Goal: Information Seeking & Learning: Learn about a topic

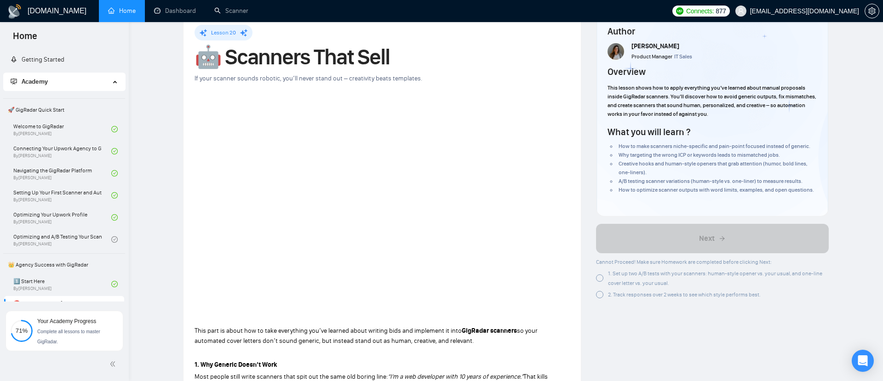
scroll to position [497, 0]
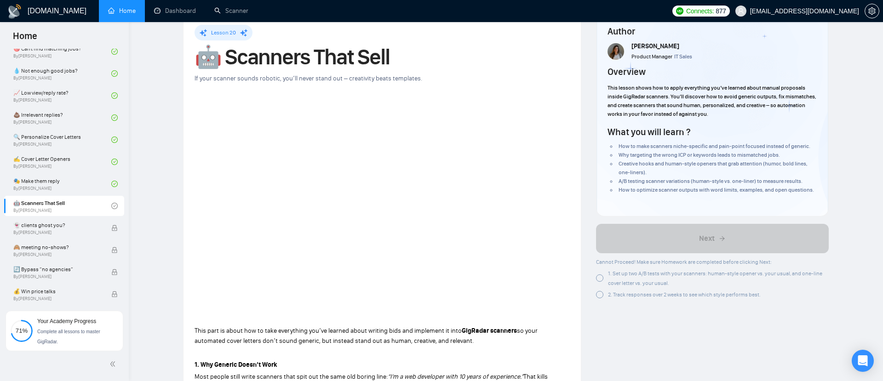
click at [599, 280] on div at bounding box center [599, 277] width 7 height 7
click at [601, 296] on div at bounding box center [599, 294] width 7 height 7
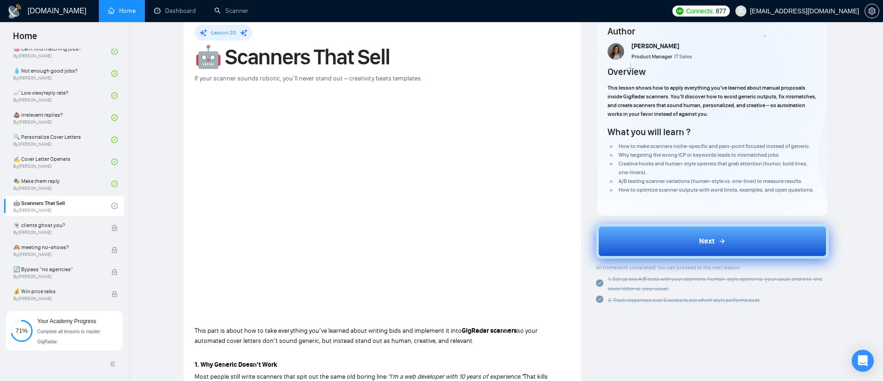
click at [652, 242] on button "Next" at bounding box center [712, 241] width 233 height 35
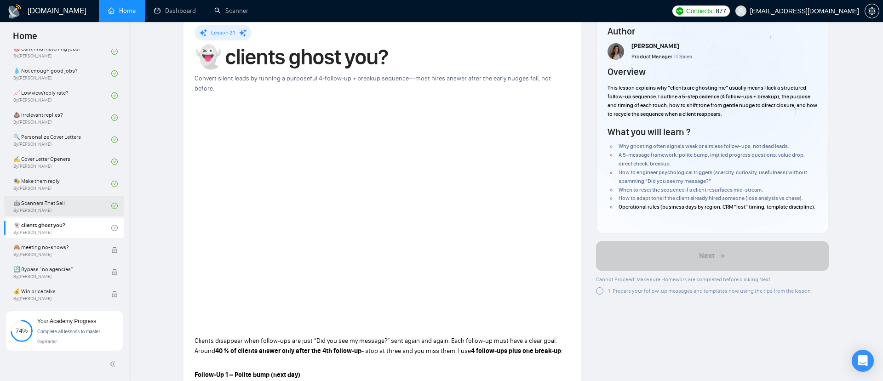
click at [104, 204] on link "🤖 Scanners That Sell By Tamara Levit" at bounding box center [62, 206] width 98 height 20
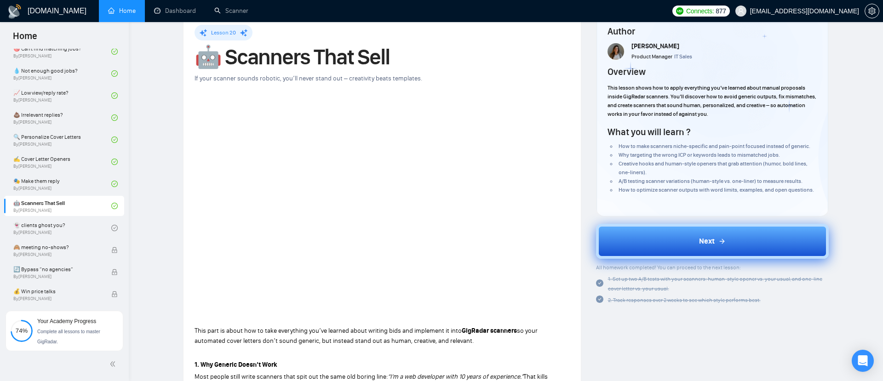
click at [663, 235] on button "Next" at bounding box center [712, 241] width 233 height 35
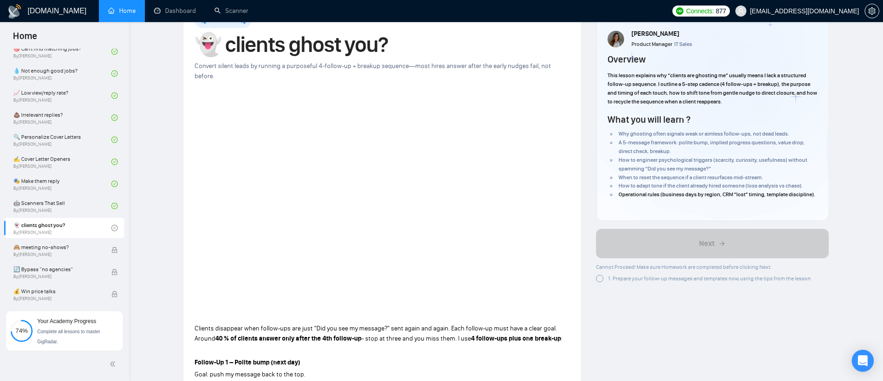
scroll to position [40, 0]
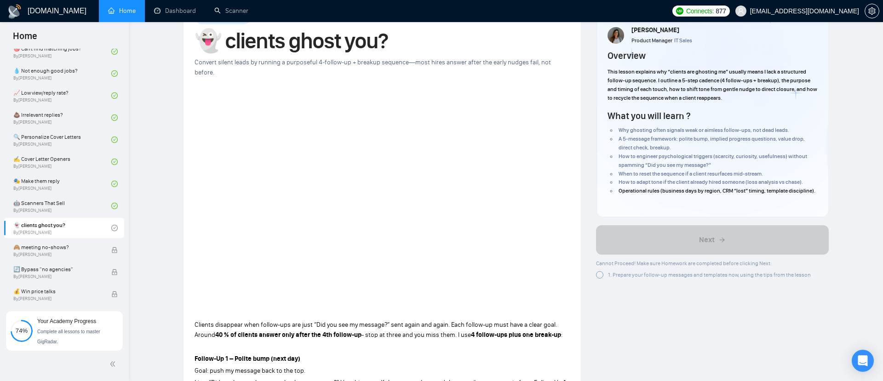
click at [596, 279] on div at bounding box center [599, 274] width 7 height 7
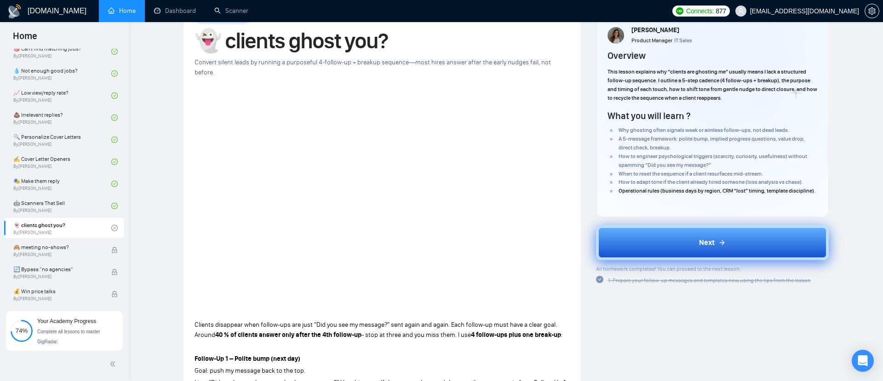
click at [638, 251] on button "Next" at bounding box center [712, 242] width 233 height 35
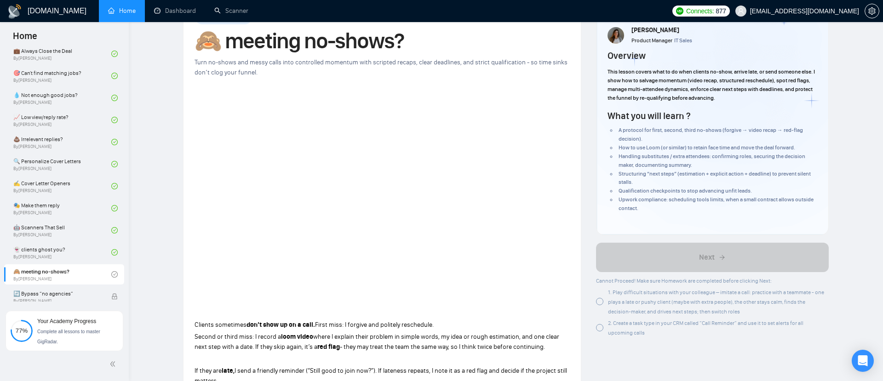
scroll to position [589, 0]
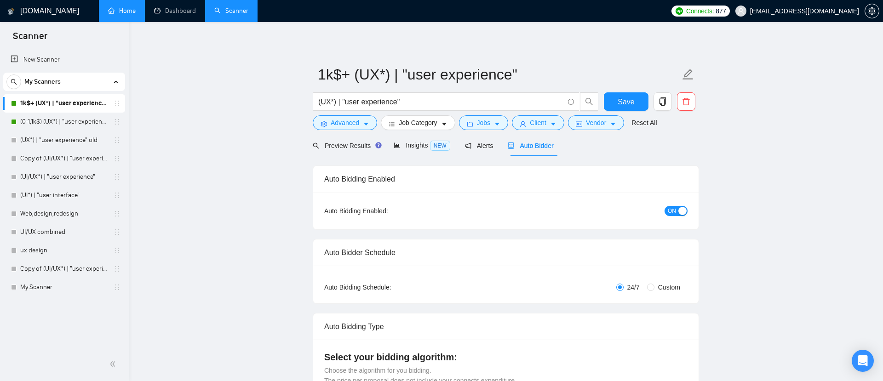
click at [124, 15] on link "Home" at bounding box center [122, 11] width 28 height 8
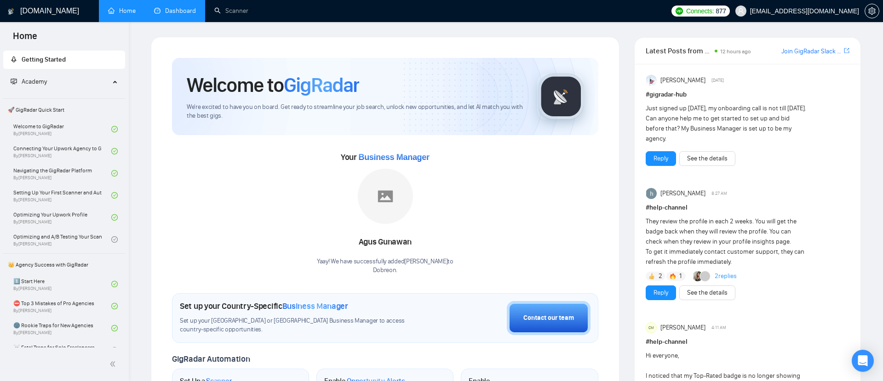
click at [184, 15] on link "Dashboard" at bounding box center [175, 11] width 42 height 8
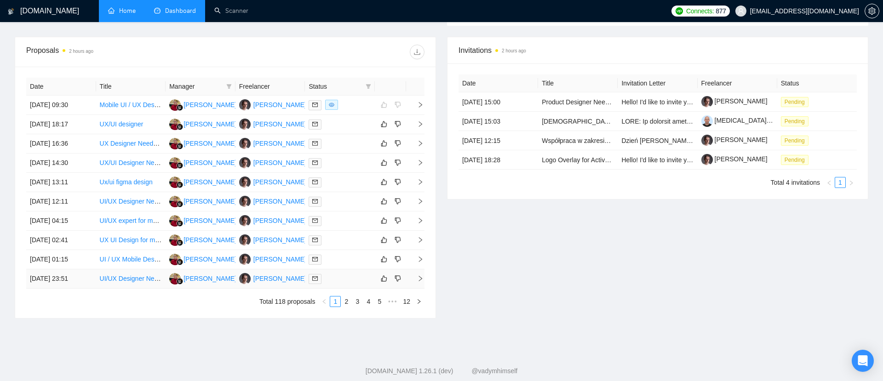
scroll to position [329, 0]
click at [366, 83] on icon "filter" at bounding box center [369, 86] width 6 height 6
click at [336, 99] on span "Chat" at bounding box center [339, 102] width 17 height 7
checkbox input "true"
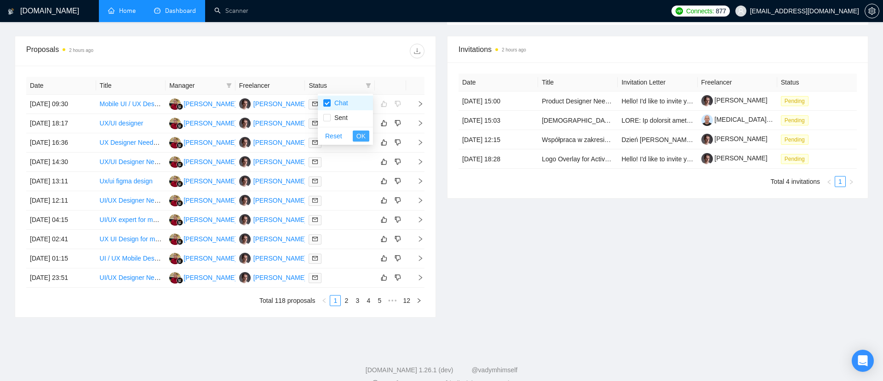
click at [361, 131] on span "OK" at bounding box center [360, 136] width 9 height 10
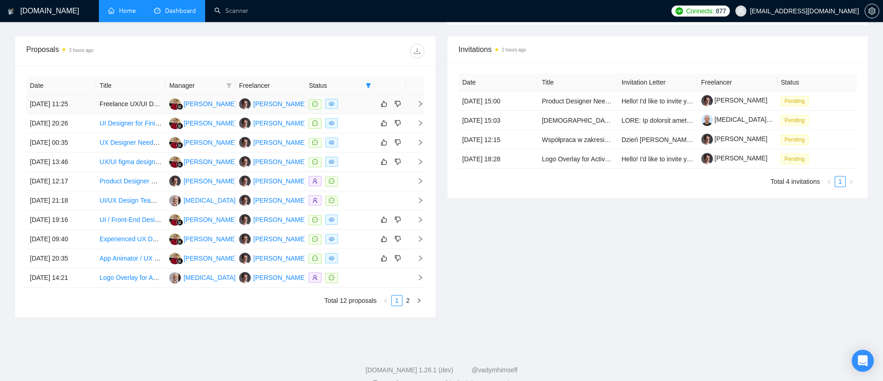
click at [421, 103] on icon "right" at bounding box center [420, 104] width 3 height 6
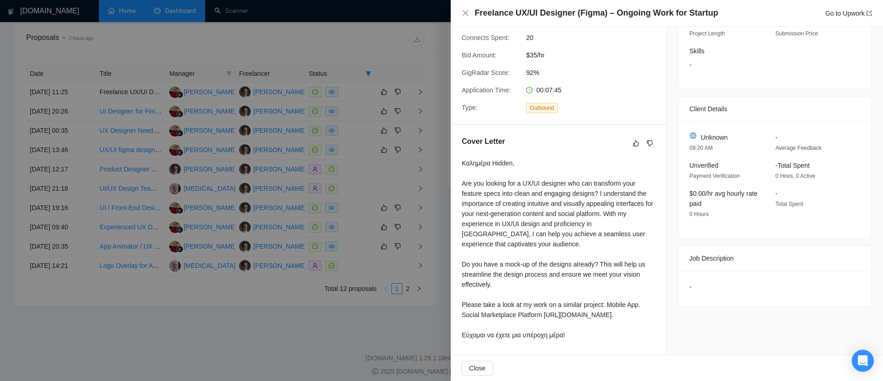
scroll to position [348, 0]
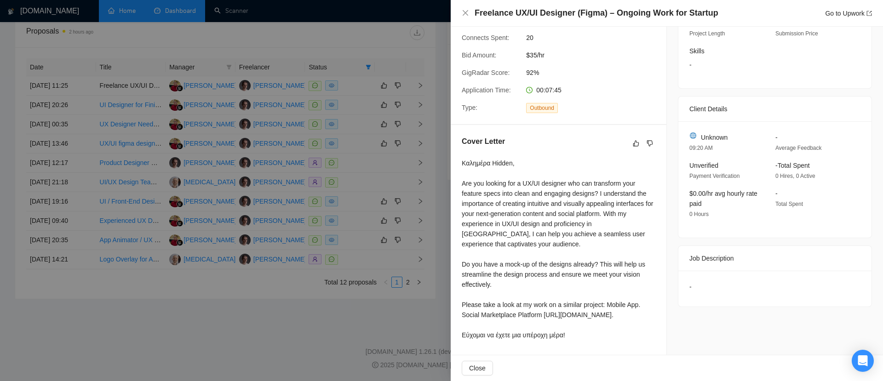
click at [332, 306] on div at bounding box center [441, 190] width 883 height 381
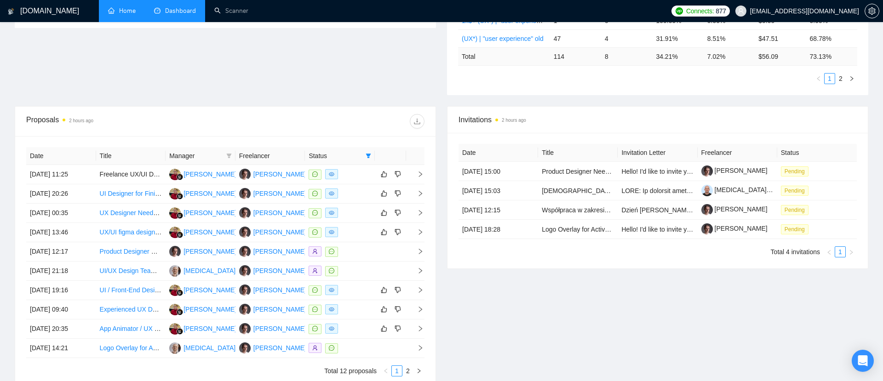
scroll to position [174, 0]
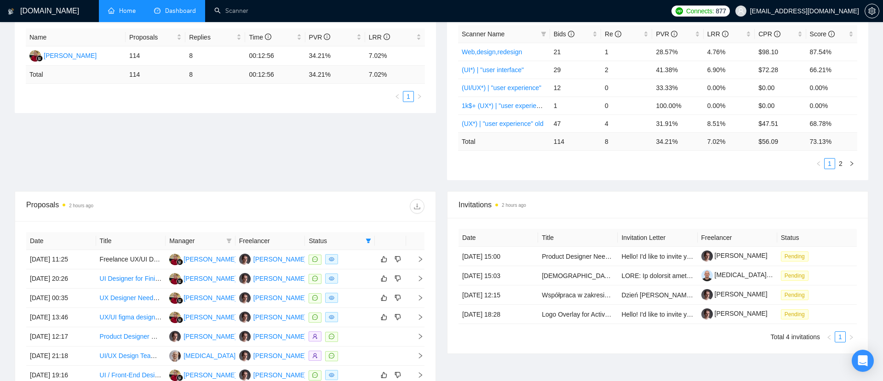
click at [35, 9] on h1 "[DOMAIN_NAME]" at bounding box center [49, 11] width 59 height 22
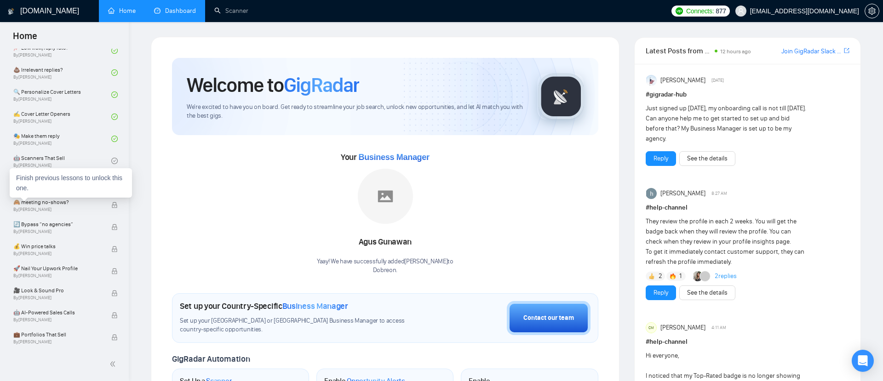
scroll to position [537, 0]
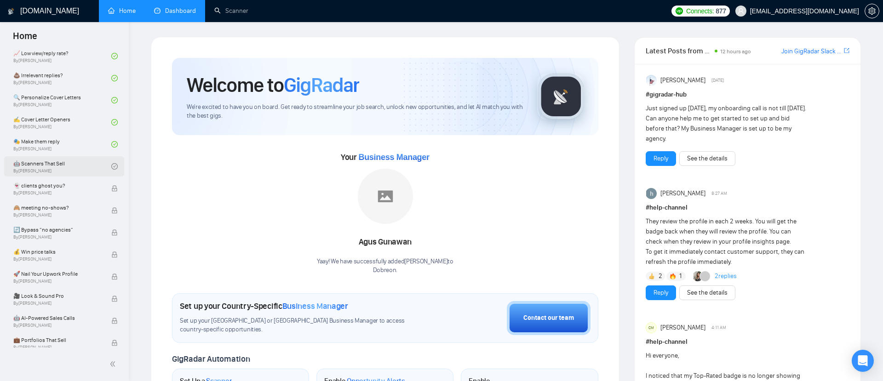
click at [52, 166] on link "🤖 Scanners That Sell By Tamara Levit" at bounding box center [62, 166] width 98 height 20
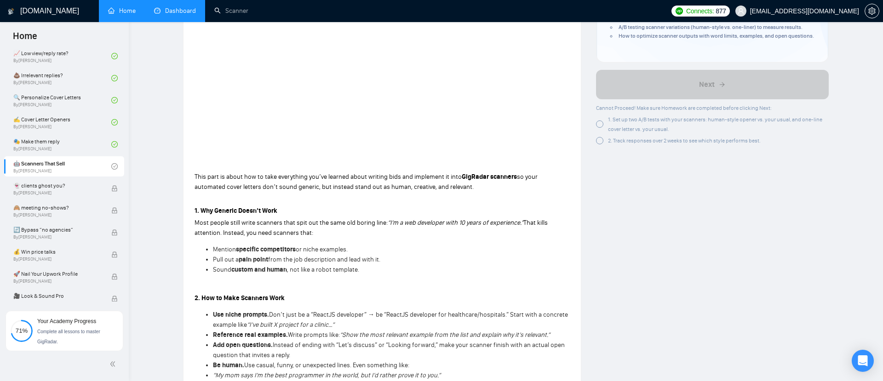
scroll to position [178, 0]
click at [597, 127] on div at bounding box center [599, 123] width 7 height 7
click at [601, 142] on div at bounding box center [599, 140] width 7 height 7
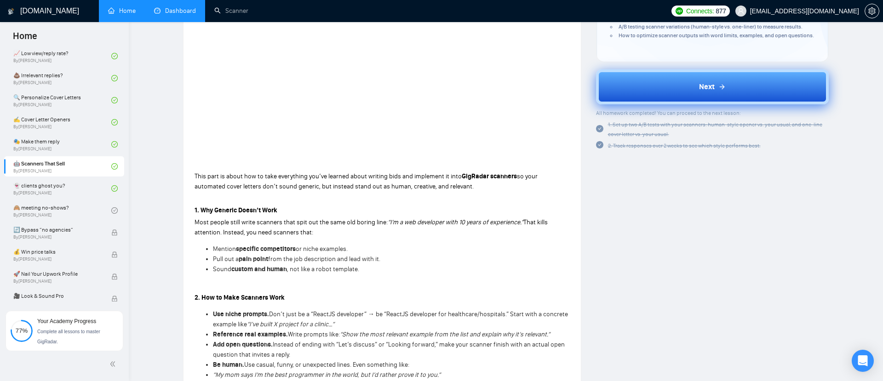
click at [662, 91] on button "Next" at bounding box center [712, 86] width 233 height 35
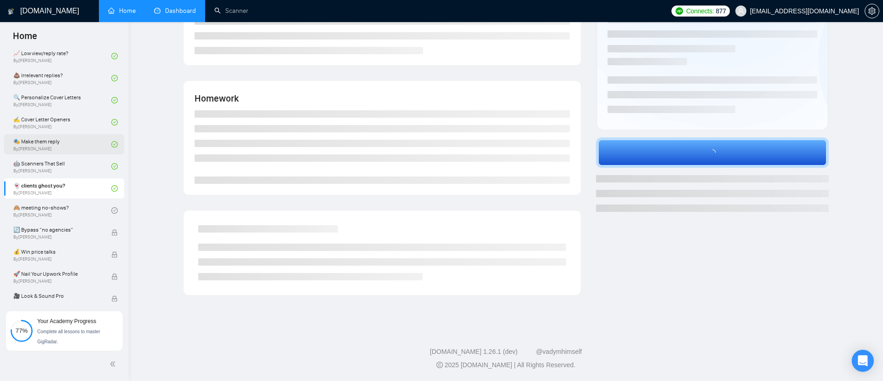
scroll to position [95, 0]
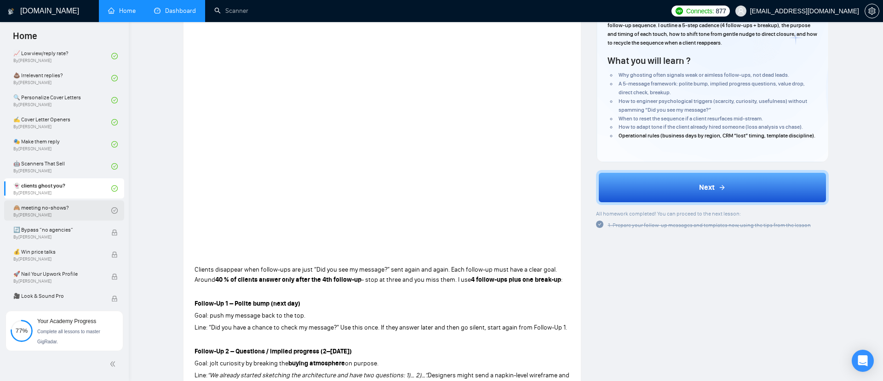
click at [72, 208] on link "🙈 meeting no-shows? By Tamara Levit" at bounding box center [62, 210] width 98 height 20
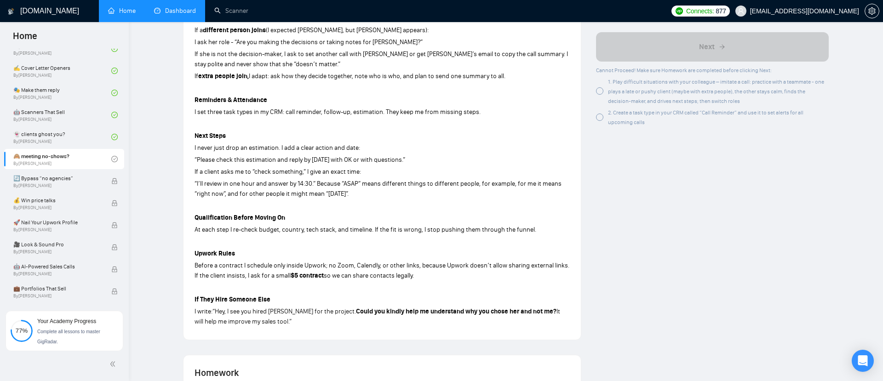
scroll to position [414, 0]
drag, startPoint x: 197, startPoint y: 163, endPoint x: 402, endPoint y: 163, distance: 204.6
click at [402, 165] on span "“Please check this estimation and reply by Friday with OK or with questions.”" at bounding box center [299, 161] width 211 height 8
copy span "Please check this estimation and reply by Friday with OK or with questions.”"
click at [249, 157] on div "Clients sometimes don’t show up on a call. First miss: I forgive and politely r…" at bounding box center [381, 136] width 375 height 385
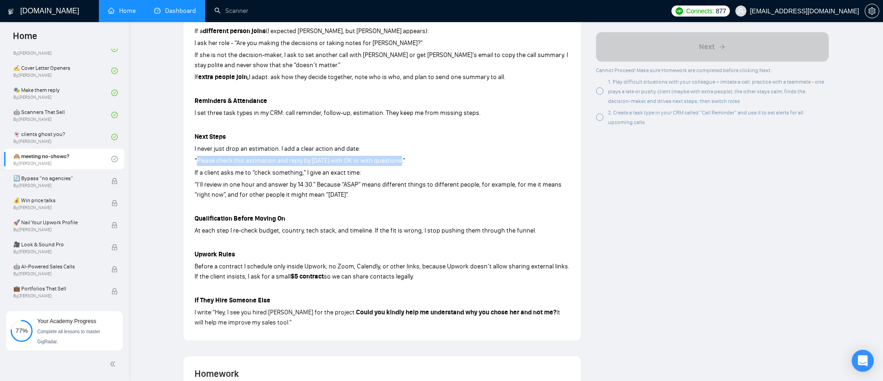
drag, startPoint x: 197, startPoint y: 162, endPoint x: 399, endPoint y: 162, distance: 201.8
click at [399, 162] on span "“Please check this estimation and reply by Friday with OK or with questions.”" at bounding box center [299, 161] width 211 height 8
copy span "Please check this estimation and reply by Friday with OK or with questions"
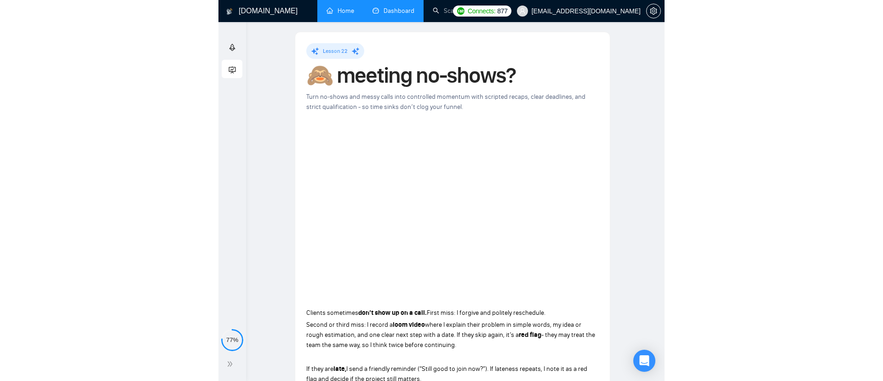
scroll to position [3, 0]
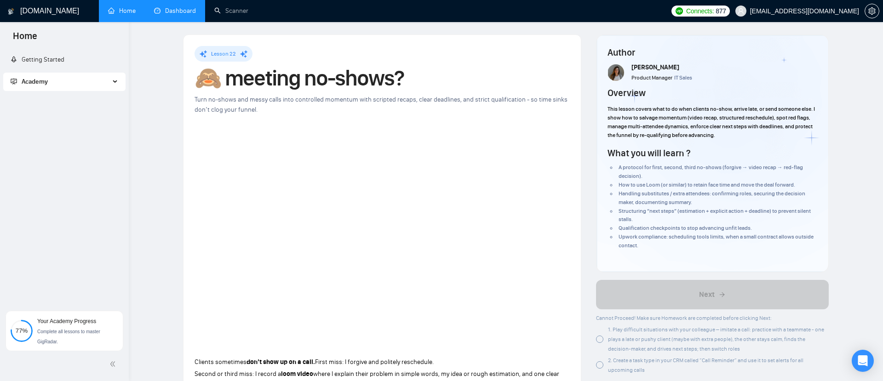
click at [220, 88] on h1 "🙈 meeting no-shows?" at bounding box center [381, 78] width 375 height 20
click at [194, 15] on link "Dashboard" at bounding box center [175, 11] width 42 height 8
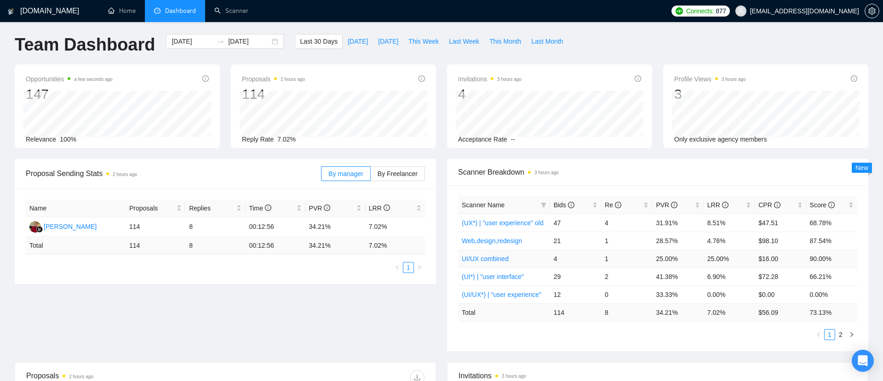
click at [487, 257] on link "UI/UX combined" at bounding box center [485, 258] width 47 height 7
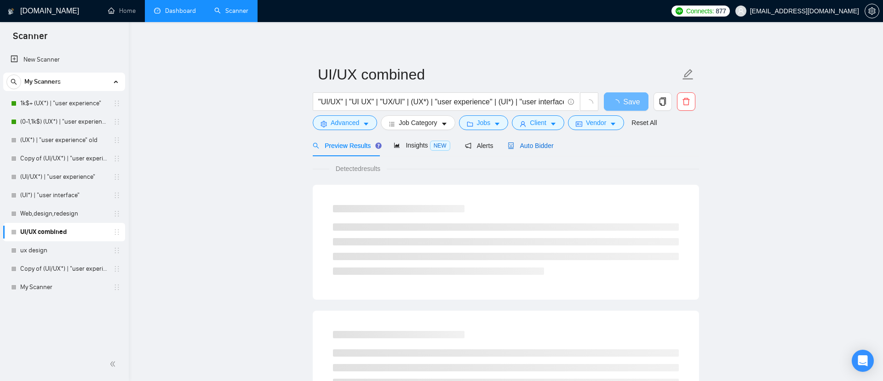
click at [540, 145] on span "Auto Bidder" at bounding box center [531, 145] width 46 height 7
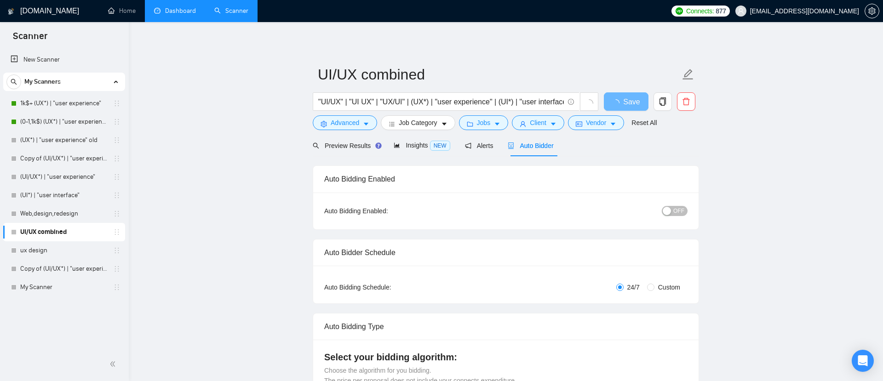
checkbox input "true"
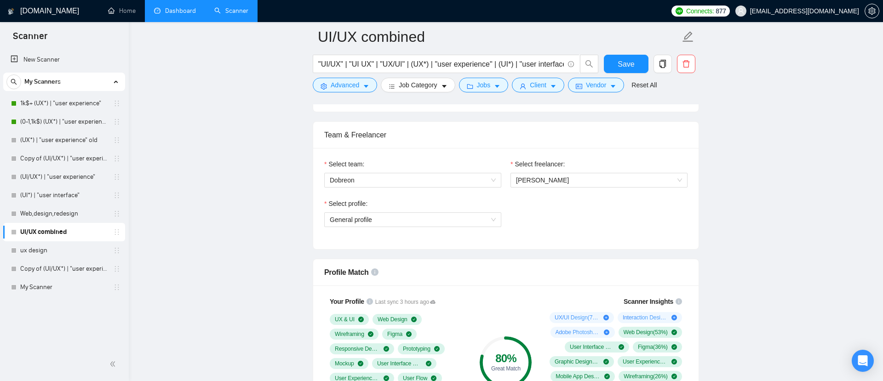
scroll to position [440, 0]
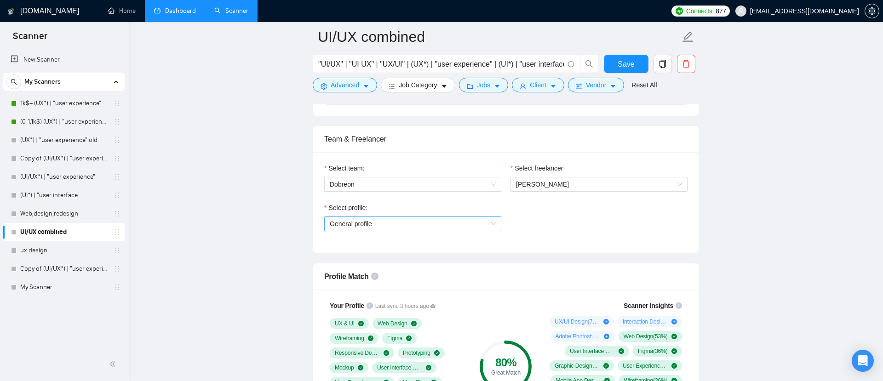
click at [405, 220] on span "General profile" at bounding box center [413, 224] width 166 height 14
click at [368, 255] on span "UX/UI Design" at bounding box center [349, 256] width 39 height 7
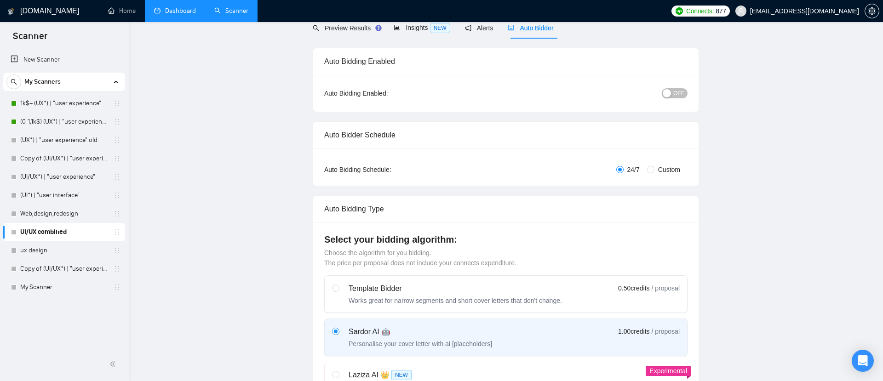
scroll to position [0, 0]
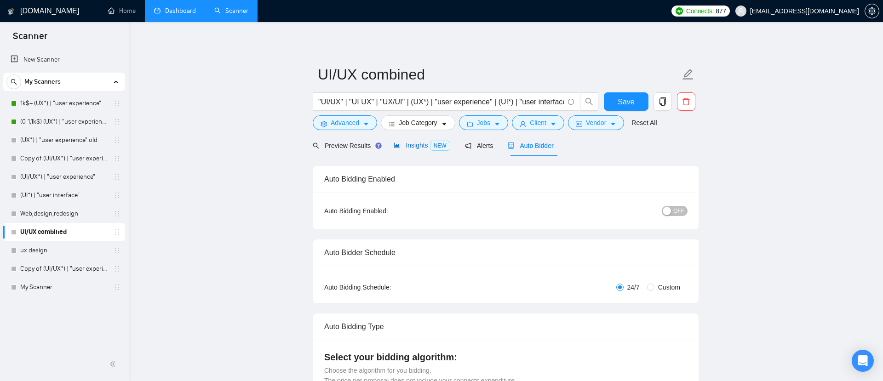
click at [421, 148] on span "Insights NEW" at bounding box center [422, 145] width 56 height 7
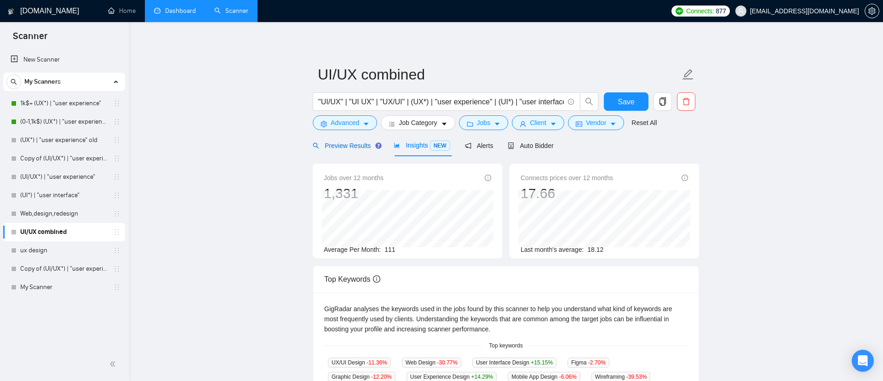
click at [351, 149] on span "Preview Results" at bounding box center [346, 145] width 66 height 7
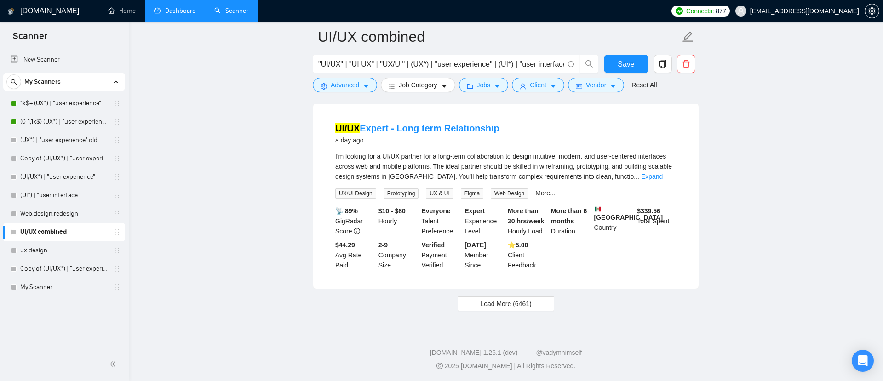
scroll to position [1865, 0]
click at [515, 309] on span "Load More (6461)" at bounding box center [505, 303] width 51 height 10
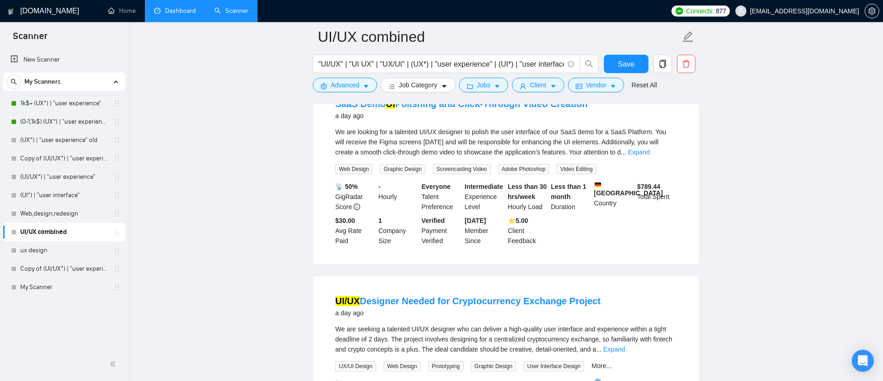
scroll to position [2098, 0]
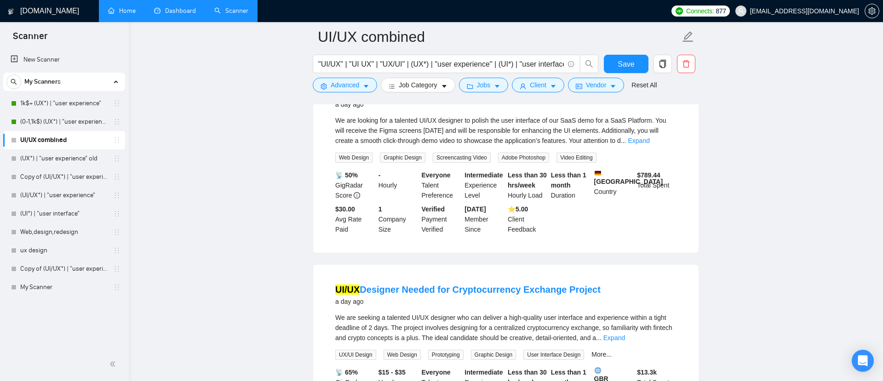
click at [117, 11] on link "Home" at bounding box center [122, 11] width 28 height 8
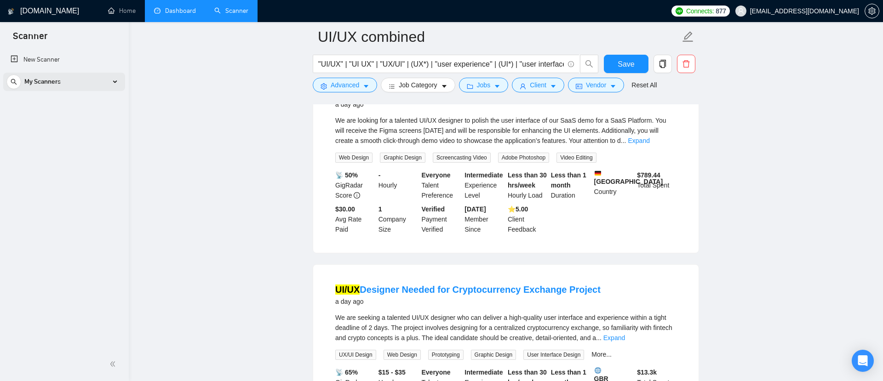
click at [117, 80] on div "My Scanners" at bounding box center [63, 82] width 115 height 18
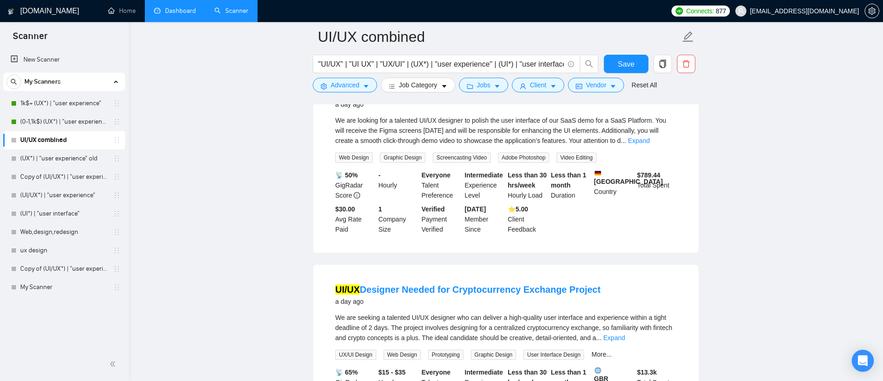
click at [38, 10] on h1 "[DOMAIN_NAME]" at bounding box center [49, 11] width 59 height 22
click at [615, 67] on button "Save" at bounding box center [626, 64] width 45 height 18
click at [415, 64] on input ""UI/UX" | "UI UX" | "UX/UI" | (UX*) | "user experience" | (UI*) | "user interfa…" at bounding box center [441, 63] width 246 height 11
click at [41, 5] on h1 "[DOMAIN_NAME]" at bounding box center [49, 11] width 59 height 22
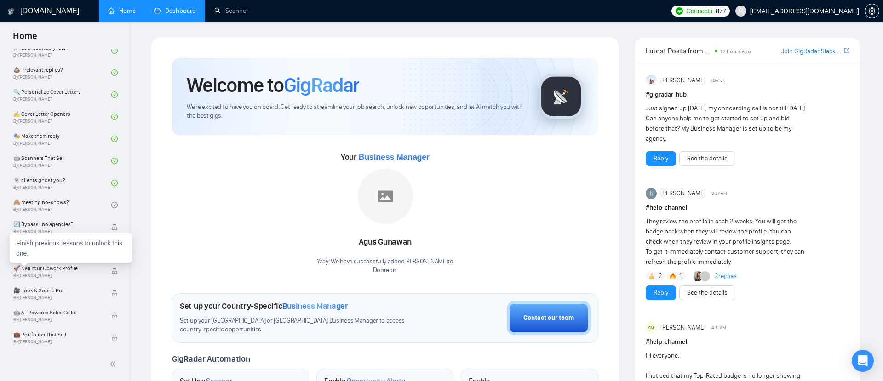
scroll to position [4, 0]
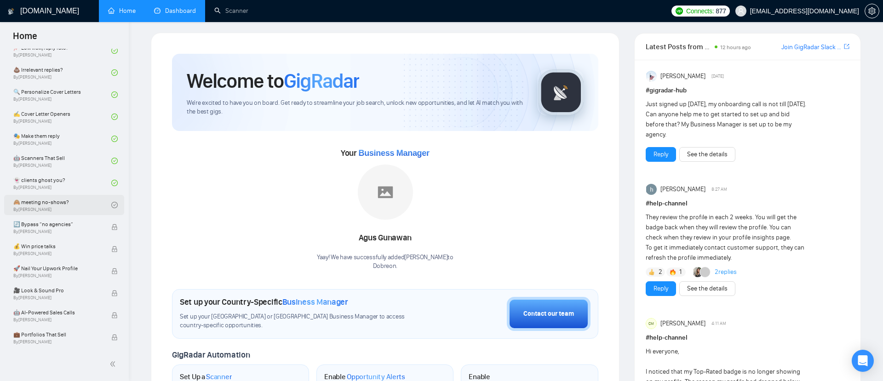
click at [48, 205] on link "🙈 meeting no-shows? By Tamara Levit" at bounding box center [62, 205] width 98 height 20
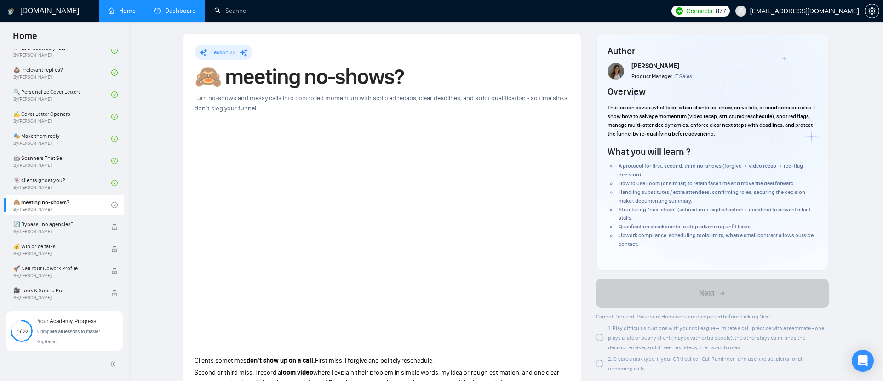
click at [602, 336] on div at bounding box center [599, 337] width 7 height 7
click at [601, 360] on div at bounding box center [599, 363] width 7 height 7
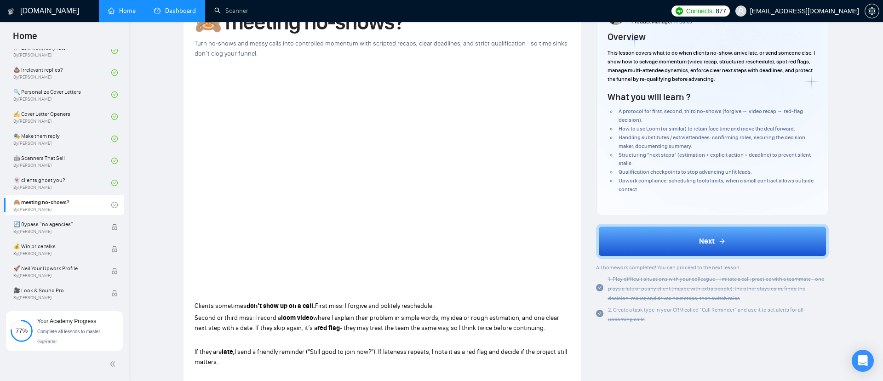
scroll to position [60, 0]
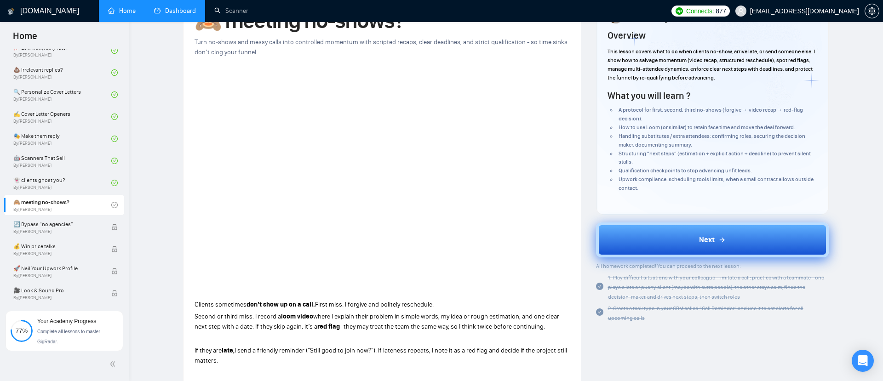
click at [682, 234] on button "Next" at bounding box center [712, 240] width 233 height 35
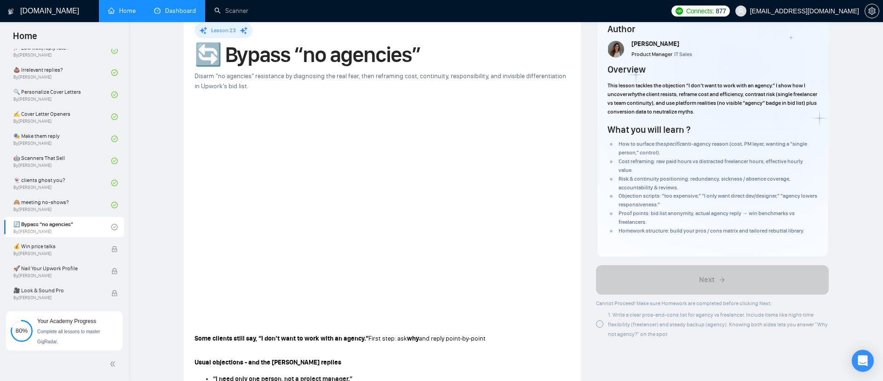
scroll to position [24, 0]
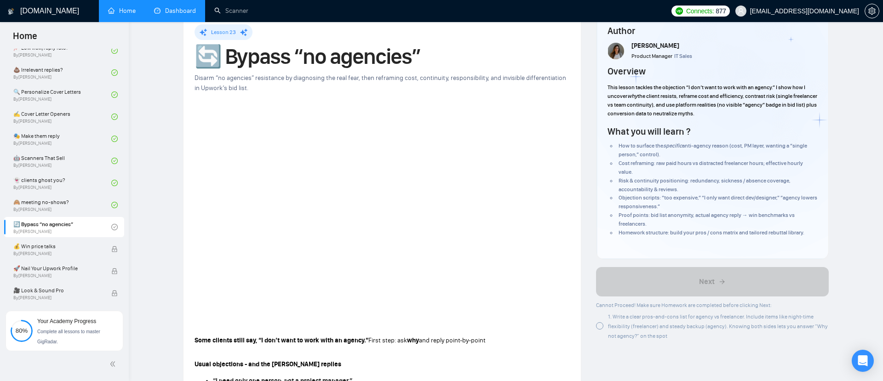
click at [599, 329] on div at bounding box center [599, 325] width 7 height 7
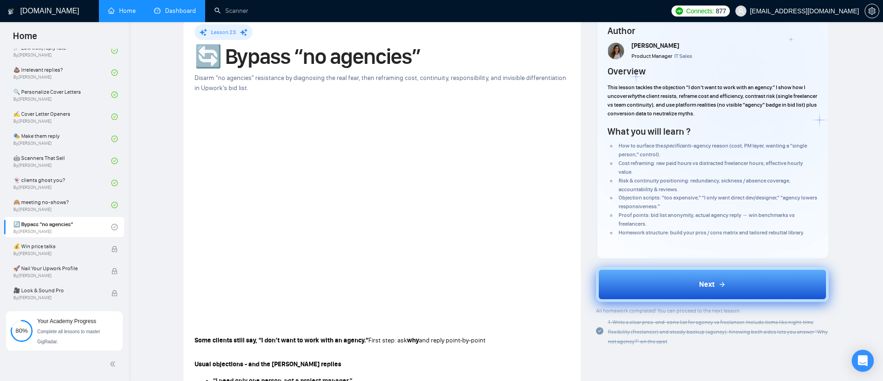
click at [646, 280] on button "Next" at bounding box center [712, 284] width 233 height 35
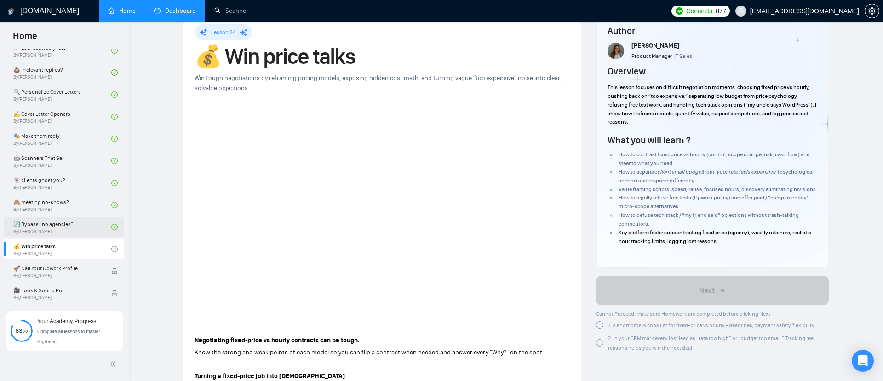
click at [65, 224] on link "🔄 Bypass “no agencies” By Tamara Levit" at bounding box center [62, 227] width 98 height 20
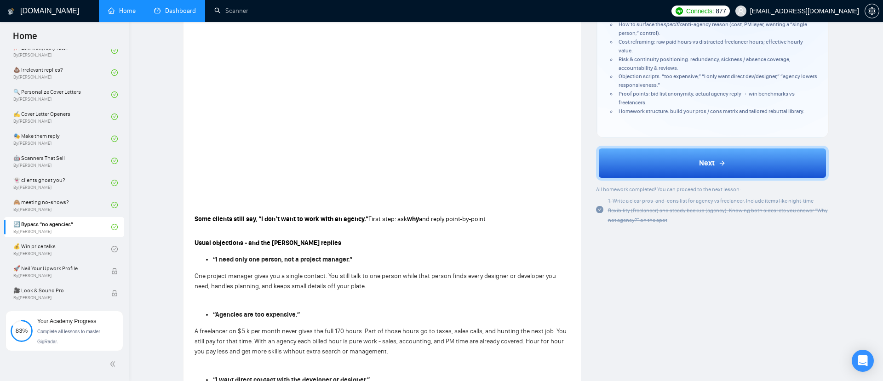
scroll to position [136, 0]
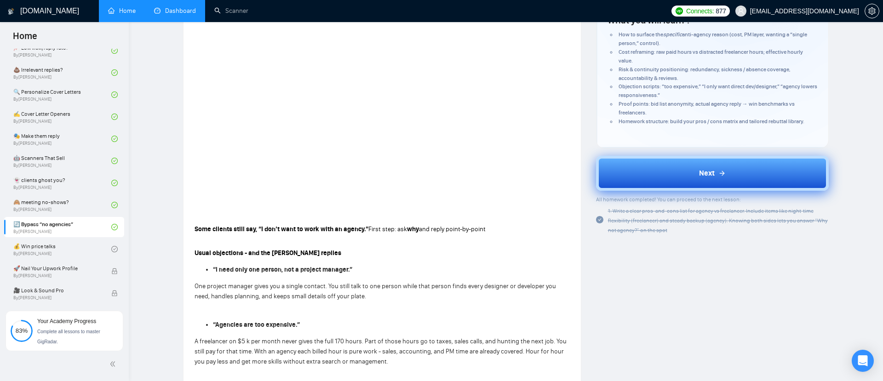
click at [644, 159] on button "Next" at bounding box center [712, 173] width 233 height 35
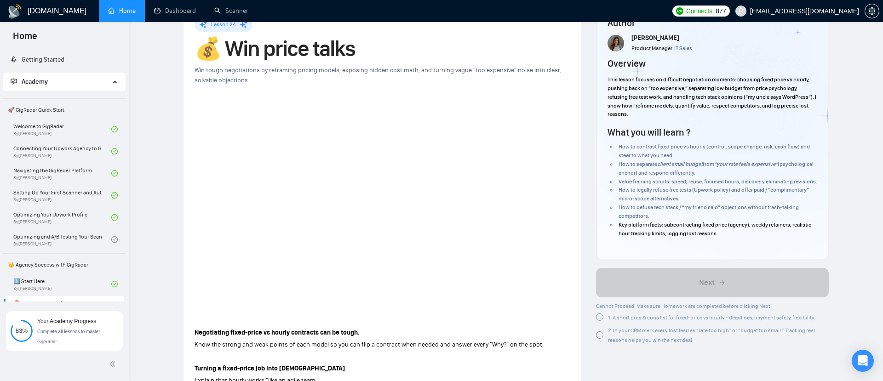
scroll to position [35, 0]
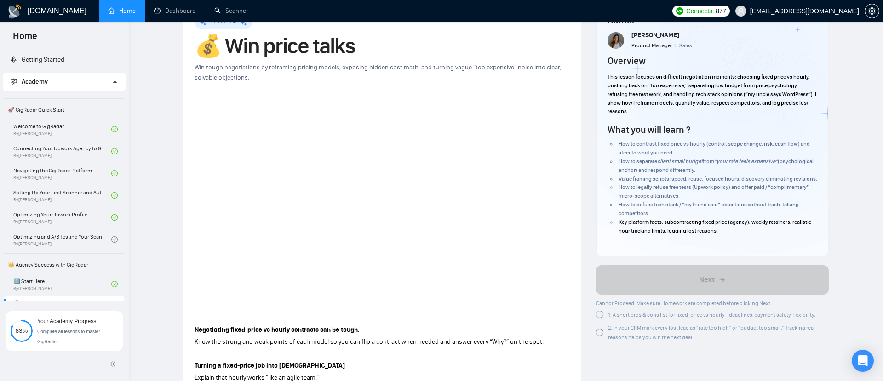
click at [502, 329] on p "Negotiating fixed-price vs hourly contracts can be tough." at bounding box center [381, 330] width 375 height 10
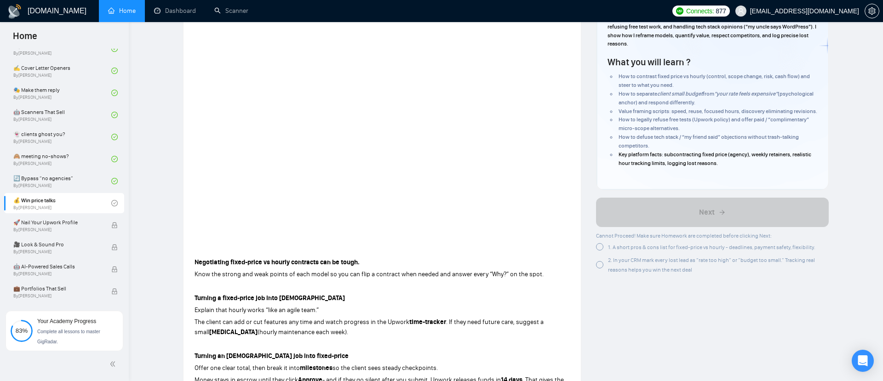
scroll to position [138, 0]
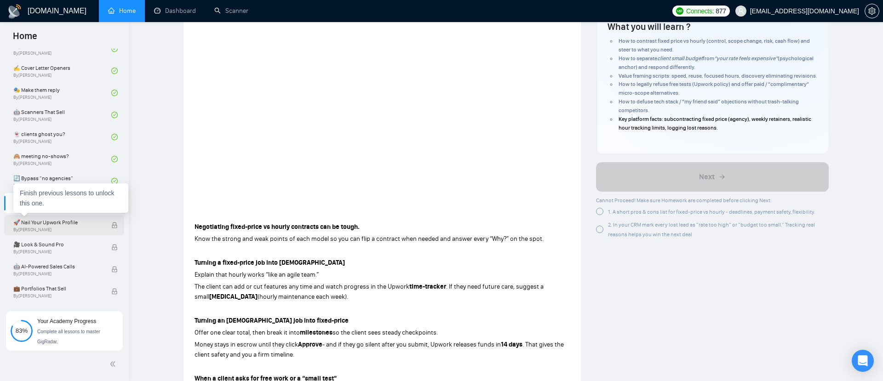
click at [48, 216] on div "🚀 Nail Your Upwork Profile By Robert O'kruk" at bounding box center [62, 225] width 98 height 20
click at [599, 218] on div "1. A short pros & cons list for fixed-price vs hourly - deadlines, payment safe…" at bounding box center [712, 212] width 233 height 11
click at [598, 215] on div at bounding box center [599, 211] width 7 height 7
click at [602, 232] on div at bounding box center [599, 227] width 7 height 7
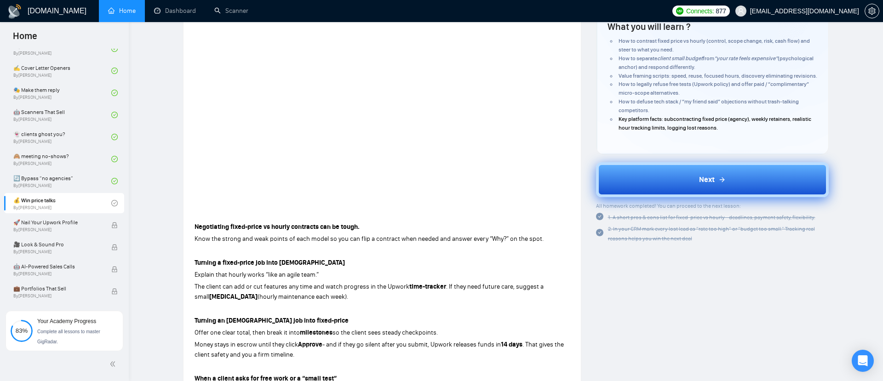
click at [657, 180] on button "Next" at bounding box center [712, 179] width 233 height 35
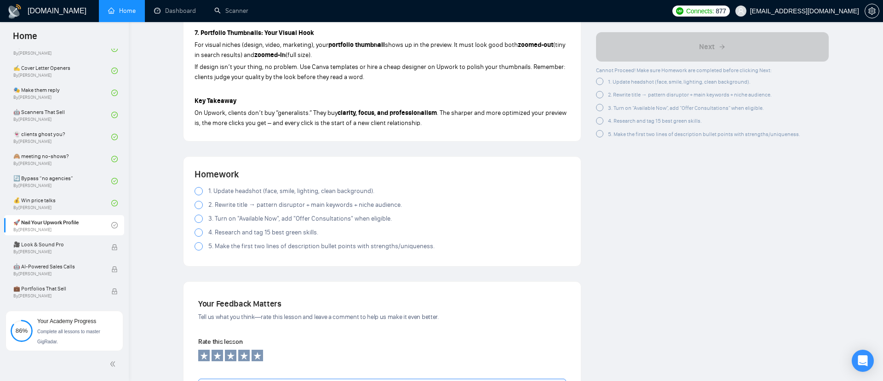
scroll to position [1169, 0]
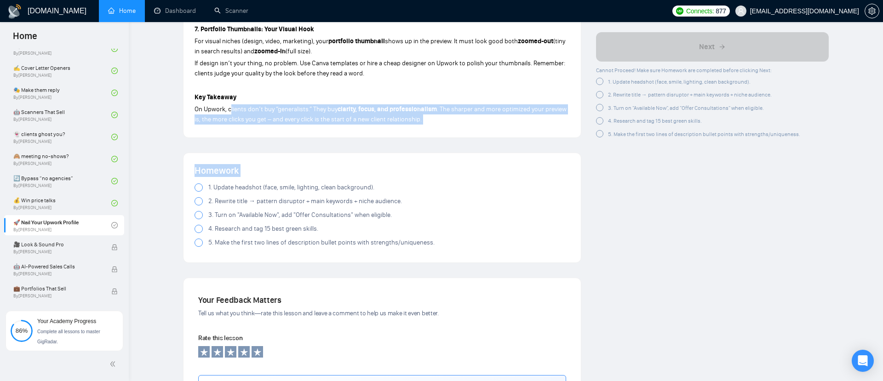
drag, startPoint x: 383, startPoint y: 194, endPoint x: 230, endPoint y: 120, distance: 169.7
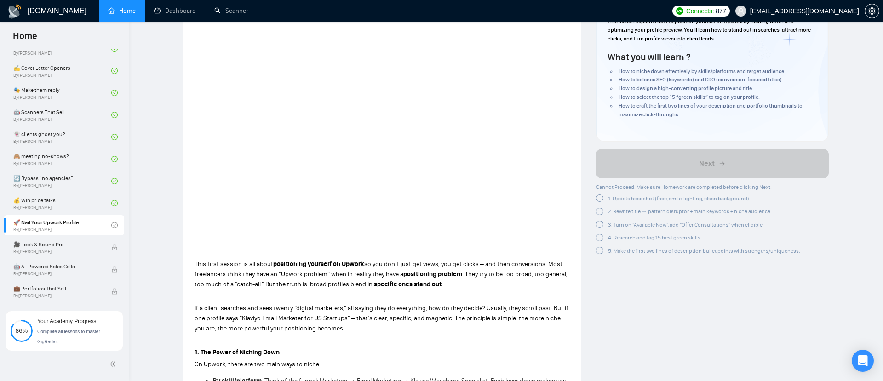
scroll to position [108, 0]
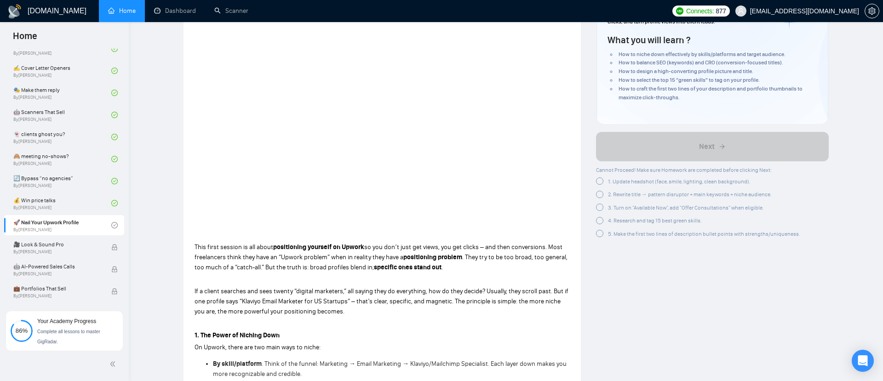
click at [597, 231] on div at bounding box center [599, 233] width 7 height 7
click at [599, 220] on div at bounding box center [599, 220] width 7 height 7
click at [598, 203] on div "3. Turn on "Available Now", add "Offer Consultations" when eligible." at bounding box center [680, 208] width 168 height 10
click at [597, 191] on div at bounding box center [599, 194] width 7 height 7
click at [599, 176] on div "Cannot Proceed! Make sure Homework are completed before clicking Next: 1. Updat…" at bounding box center [698, 202] width 204 height 74
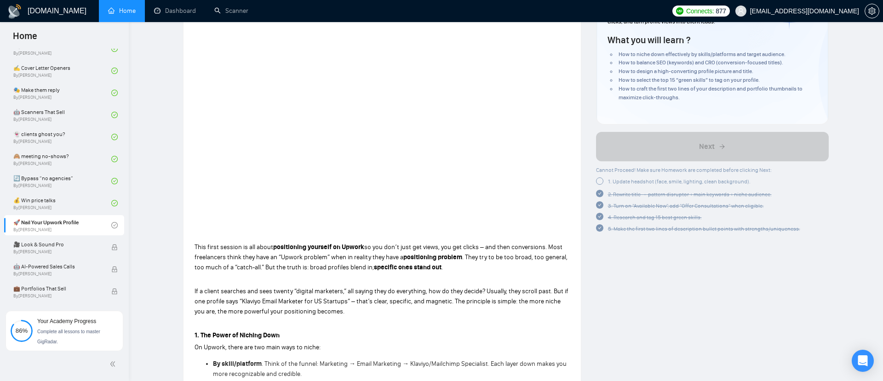
click at [602, 182] on div at bounding box center [599, 180] width 7 height 7
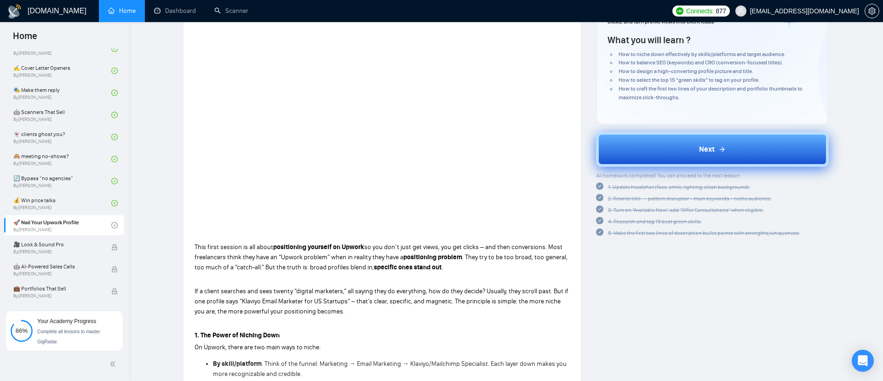
click at [690, 143] on button "Next" at bounding box center [712, 149] width 233 height 35
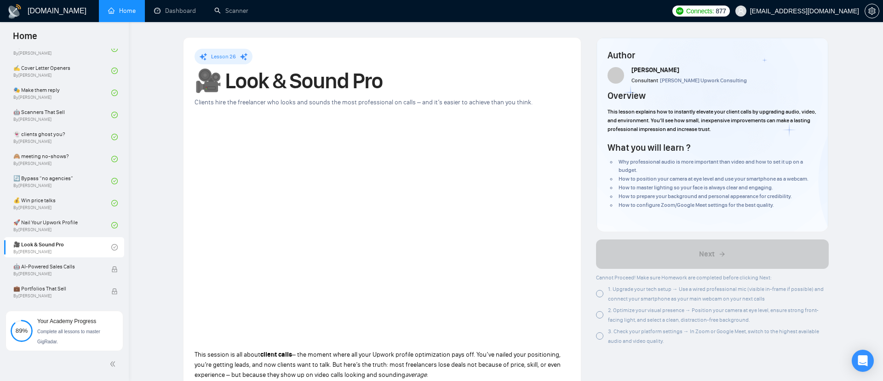
click at [599, 296] on div at bounding box center [599, 293] width 7 height 7
click at [602, 320] on div "2. Optimize your visual presence → Position your camera at eye level, ensure st…" at bounding box center [712, 314] width 233 height 19
click at [601, 337] on div at bounding box center [599, 335] width 7 height 7
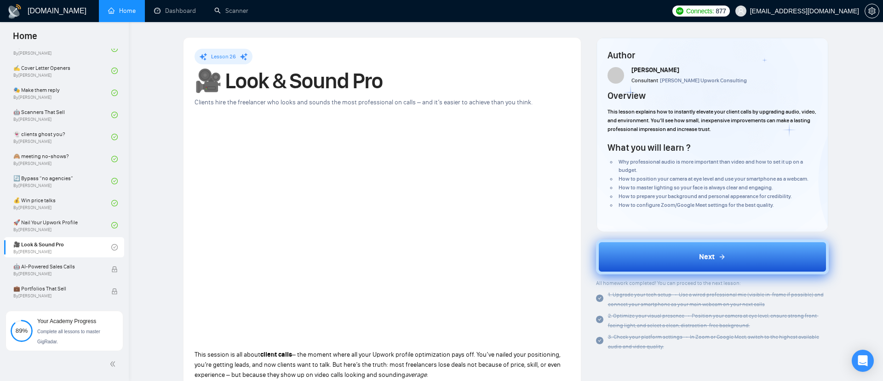
click at [646, 247] on button "Next" at bounding box center [712, 257] width 233 height 35
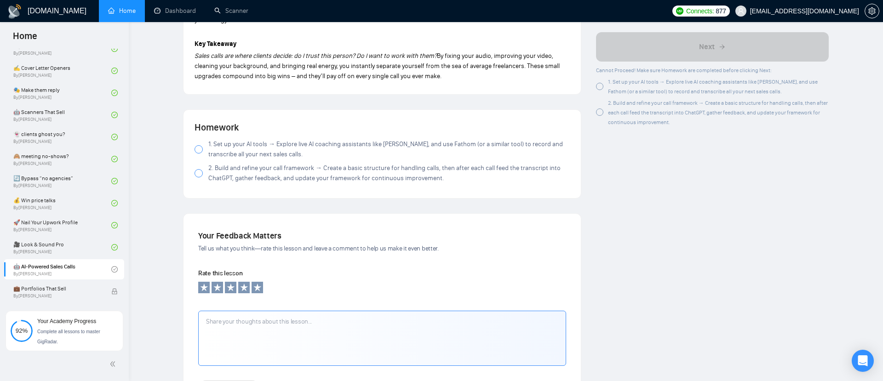
scroll to position [831, 0]
drag, startPoint x: 424, startPoint y: 135, endPoint x: 464, endPoint y: 77, distance: 70.4
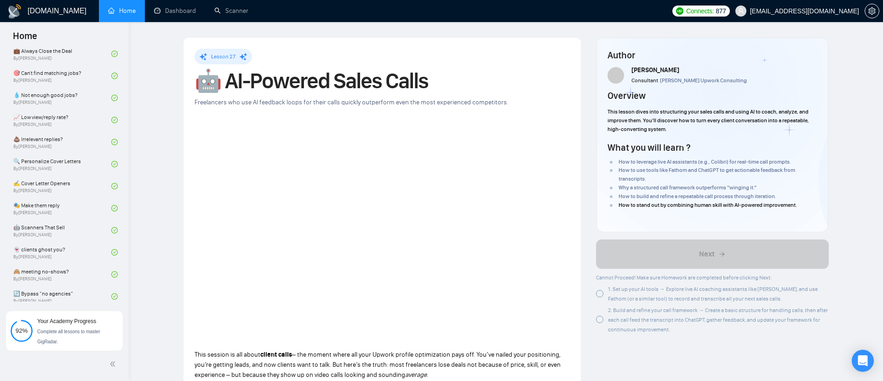
scroll to position [589, 0]
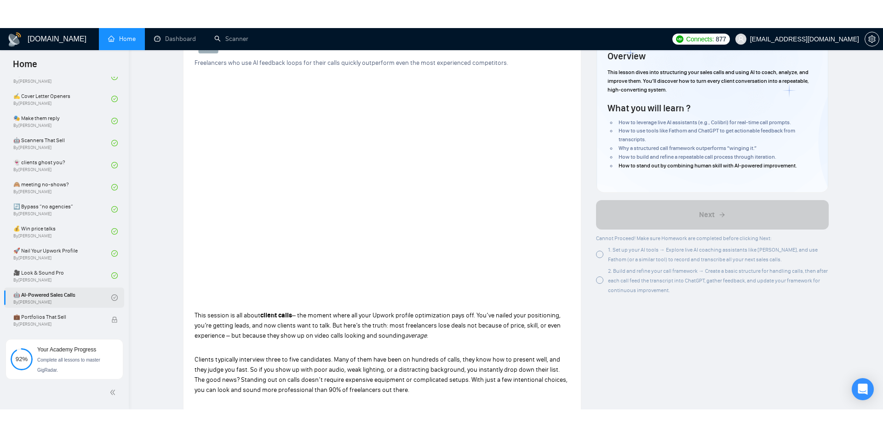
scroll to position [80, 0]
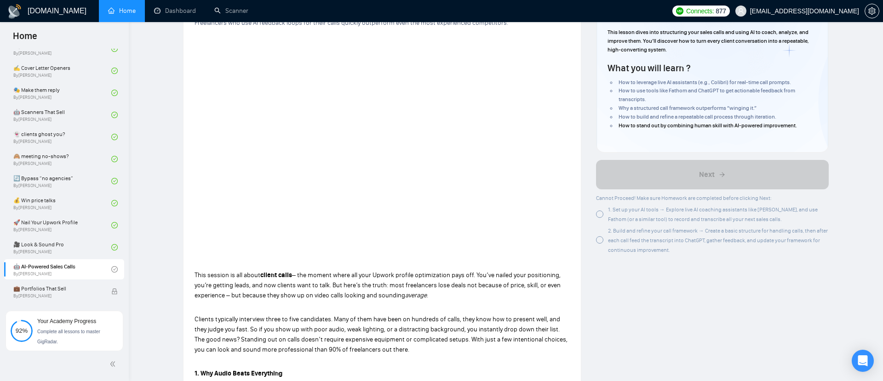
click at [600, 211] on div at bounding box center [599, 214] width 7 height 7
click at [604, 238] on div "2. Build and refine your call framework → Create a basic structure for handling…" at bounding box center [712, 240] width 233 height 29
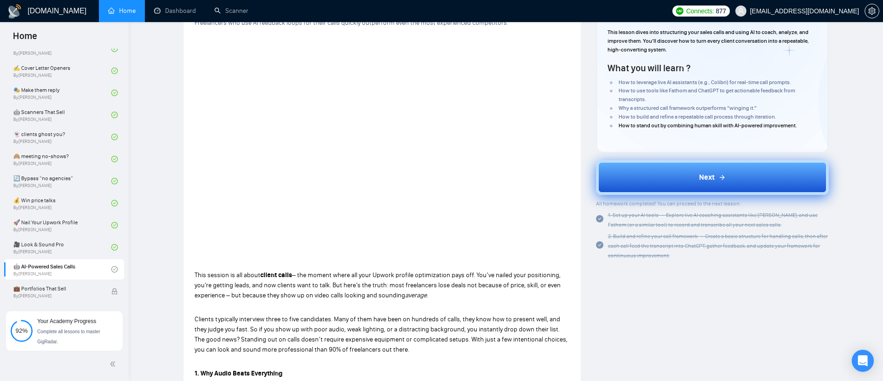
click at [669, 175] on button "Next" at bounding box center [712, 177] width 233 height 35
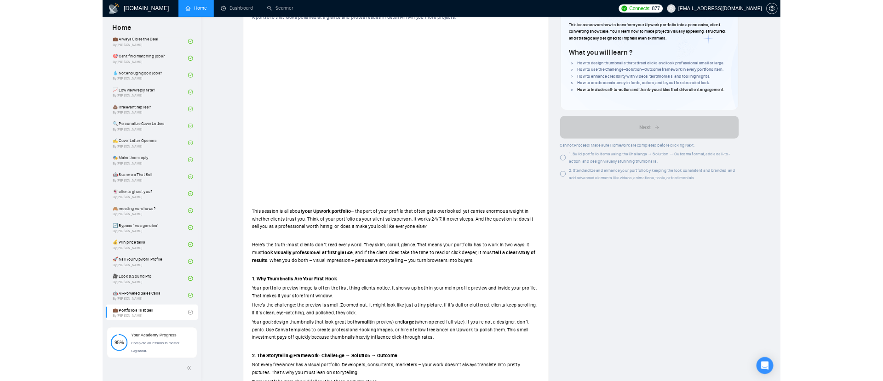
scroll to position [589, 0]
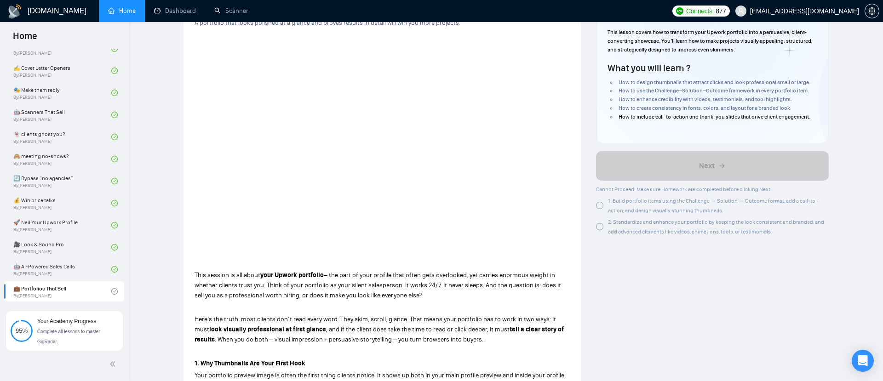
click at [598, 227] on div at bounding box center [599, 226] width 7 height 7
click at [600, 205] on div at bounding box center [599, 205] width 7 height 7
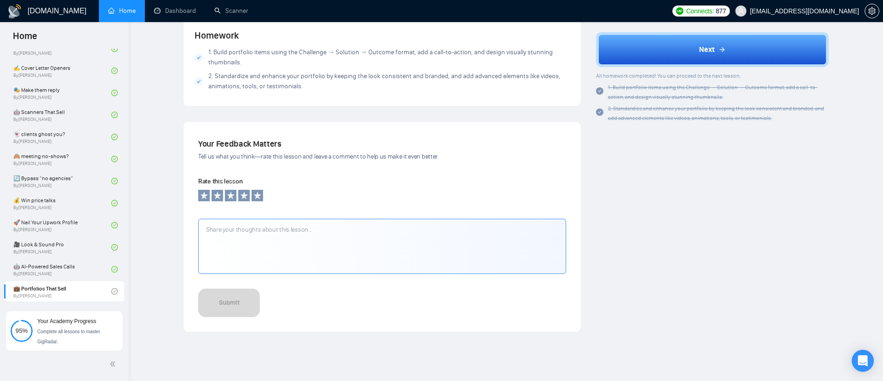
scroll to position [985, 0]
